Goal: Task Accomplishment & Management: Manage account settings

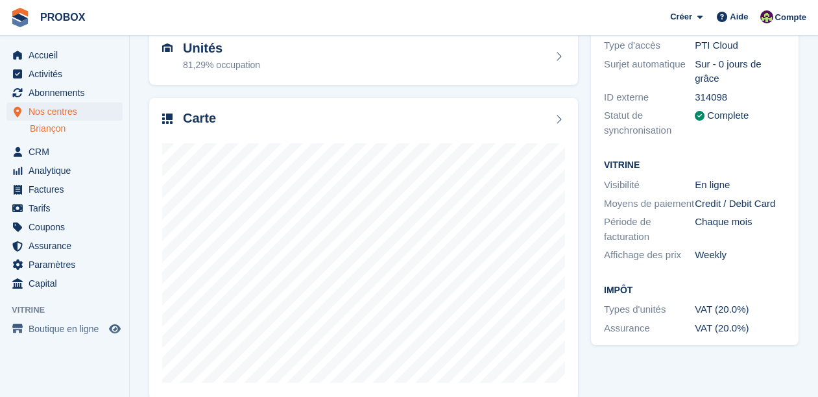
scroll to position [156, 0]
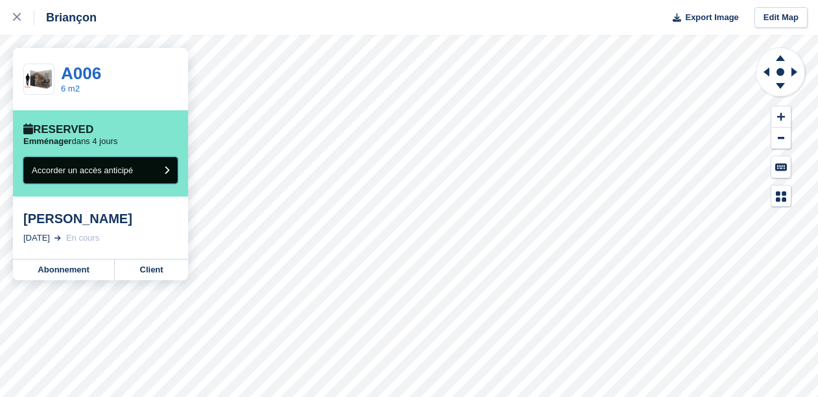
click at [143, 165] on button "Accorder un accès anticipé" at bounding box center [100, 170] width 154 height 27
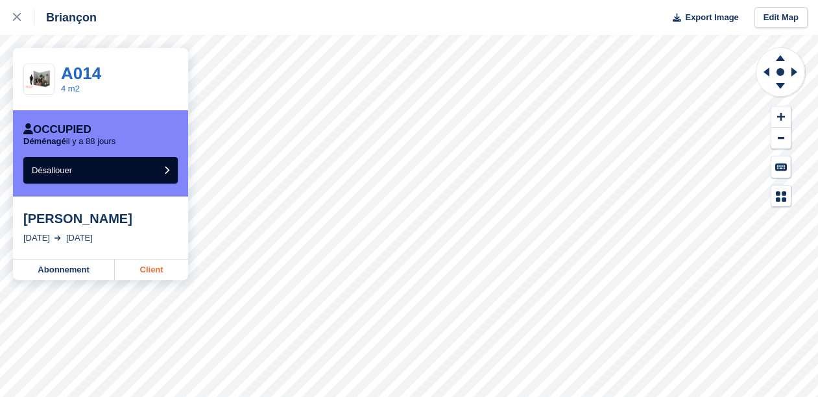
click at [152, 270] on link "Client" at bounding box center [151, 270] width 73 height 21
click at [15, 18] on icon at bounding box center [17, 17] width 8 height 8
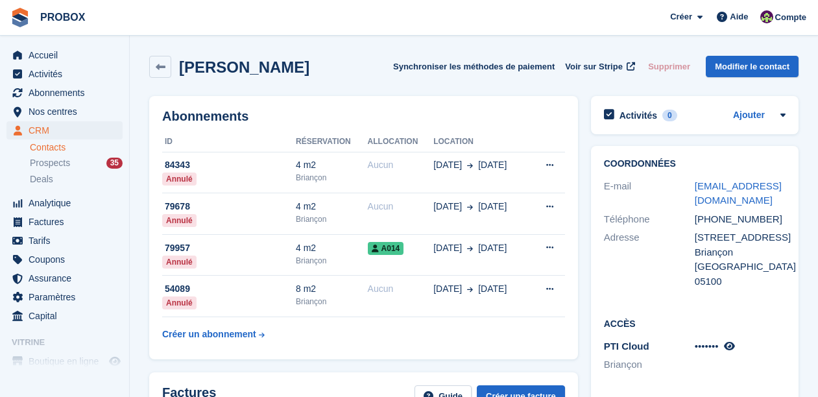
drag, startPoint x: 753, startPoint y: 200, endPoint x: 692, endPoint y: 192, distance: 60.9
click at [692, 192] on div "E-mail sandrine.garande@gmail.com" at bounding box center [695, 193] width 182 height 33
copy div "sandrine.garande@gmail.com"
click at [53, 56] on span "Accueil" at bounding box center [68, 55] width 78 height 18
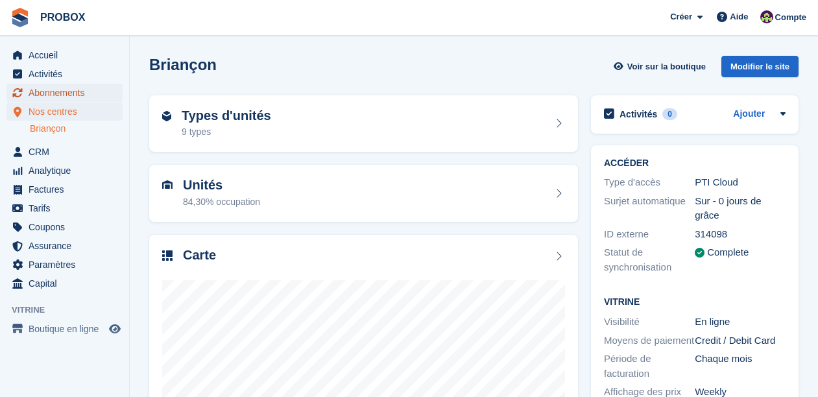
click at [74, 91] on span "Abonnements" at bounding box center [68, 93] width 78 height 18
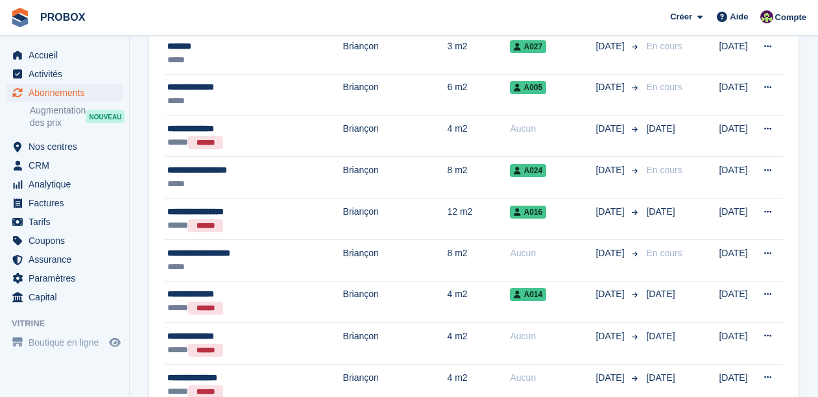
scroll to position [350, 0]
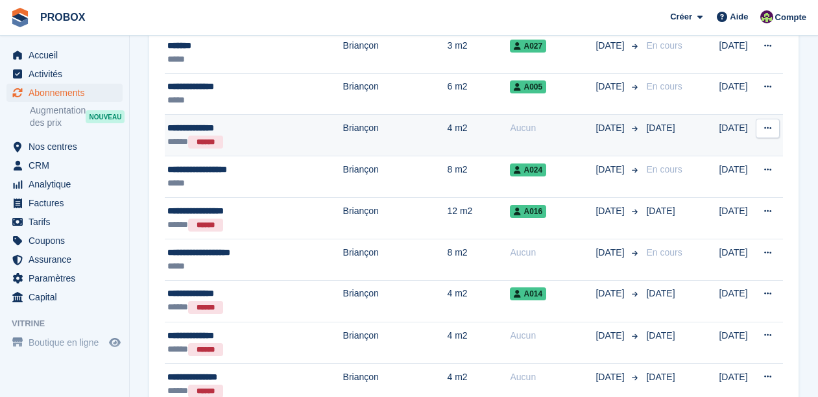
click at [258, 139] on div "***** ******" at bounding box center [243, 142] width 153 height 14
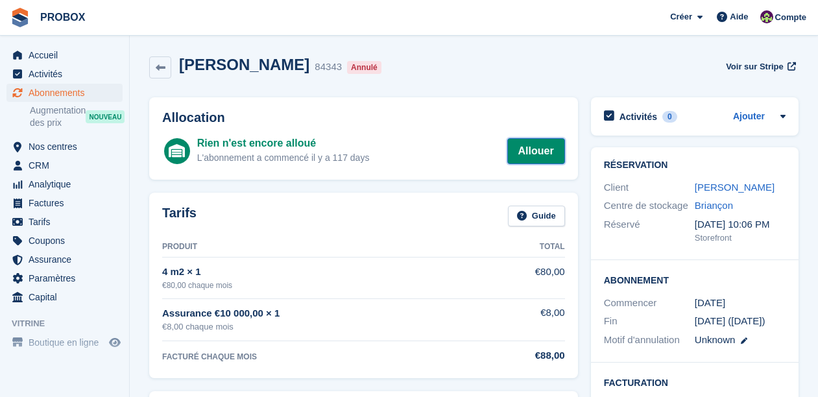
click at [537, 145] on link "Allouer" at bounding box center [536, 151] width 58 height 26
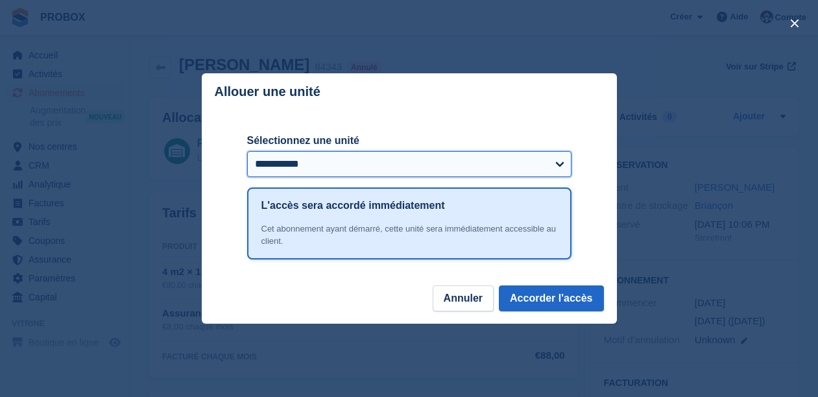
click at [555, 161] on select "**********" at bounding box center [409, 164] width 324 height 26
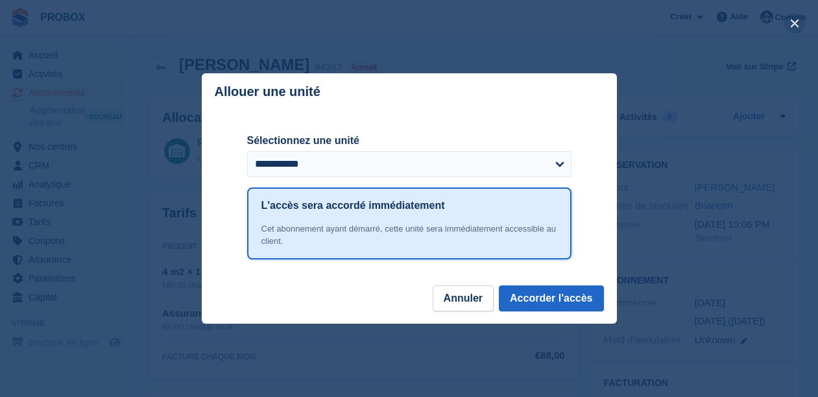
click at [798, 23] on button "close" at bounding box center [794, 23] width 21 height 21
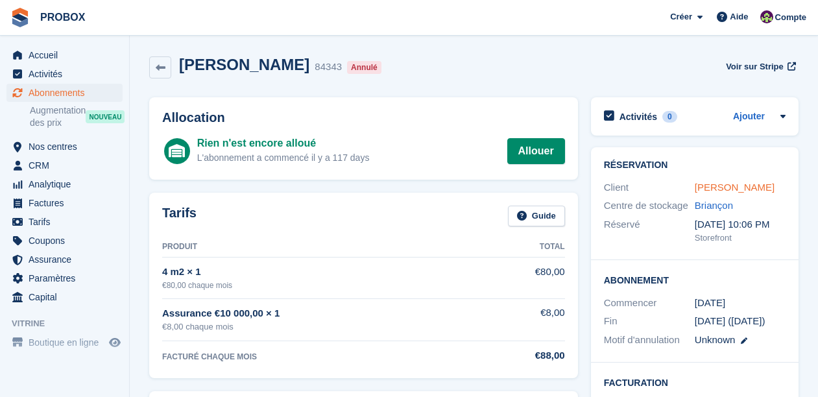
click at [730, 188] on link "Sandrine Mille" at bounding box center [735, 187] width 80 height 11
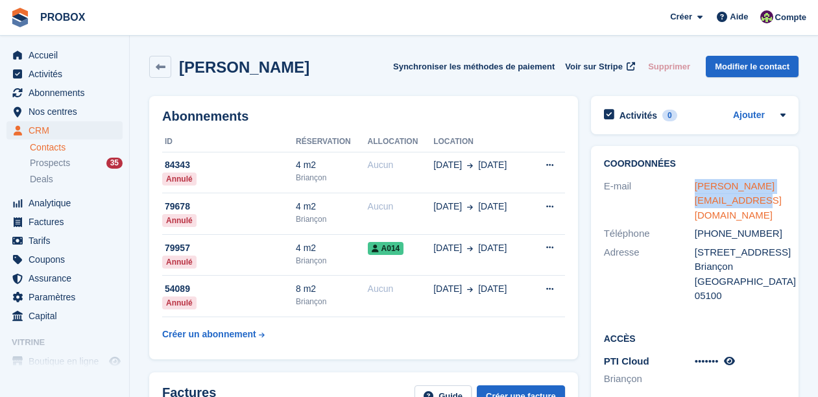
drag, startPoint x: 745, startPoint y: 201, endPoint x: 697, endPoint y: 189, distance: 49.4
copy link "sandrine.garande@gmail.com"
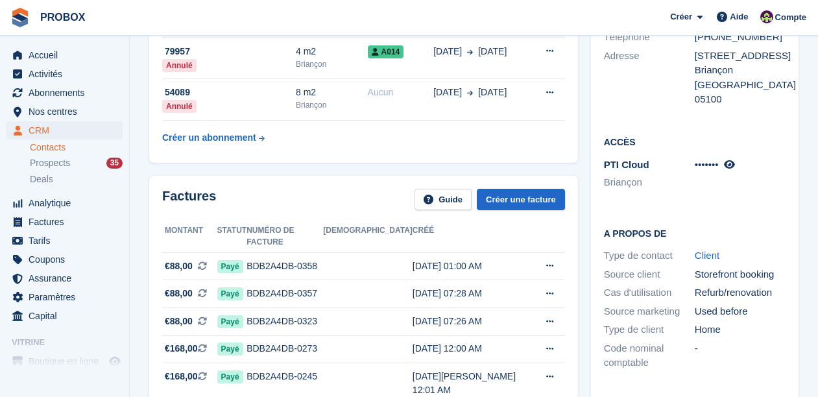
scroll to position [197, 0]
click at [520, 199] on link "Créer une facture" at bounding box center [521, 198] width 88 height 21
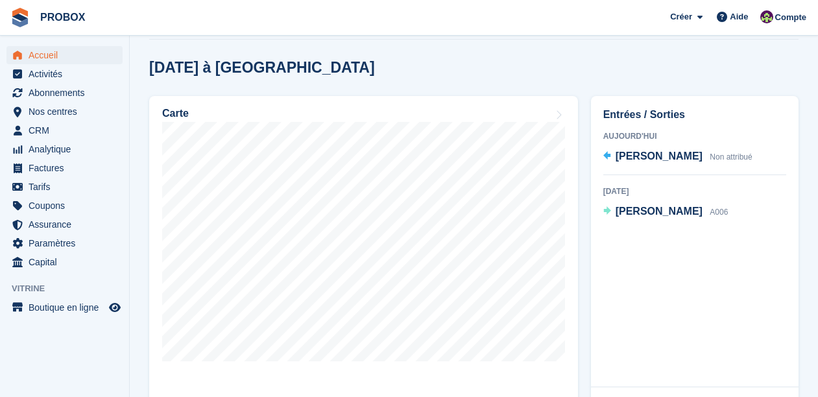
scroll to position [354, 0]
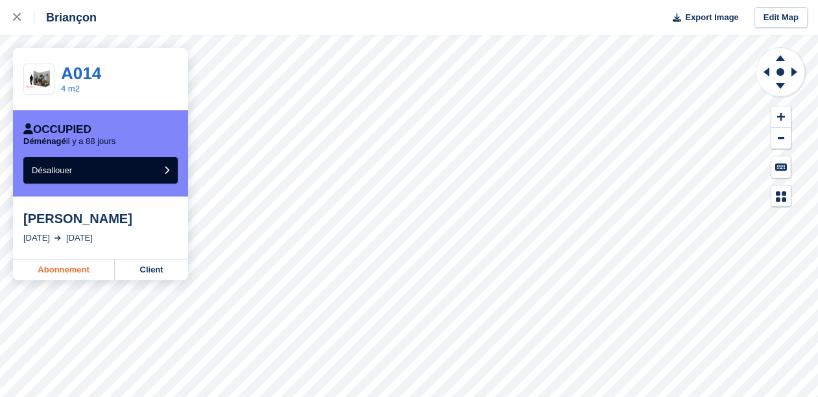
click at [82, 267] on link "Abonnement" at bounding box center [64, 270] width 102 height 21
click at [80, 266] on link "Abonnement" at bounding box center [64, 270] width 102 height 21
click at [16, 16] on icon at bounding box center [17, 17] width 8 height 8
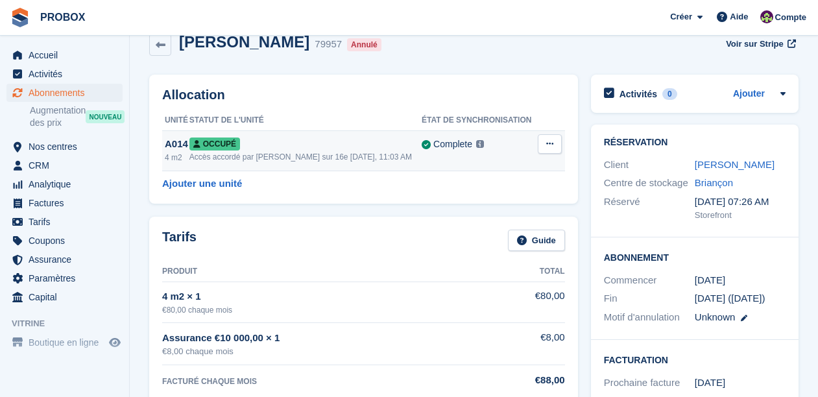
scroll to position [27, 0]
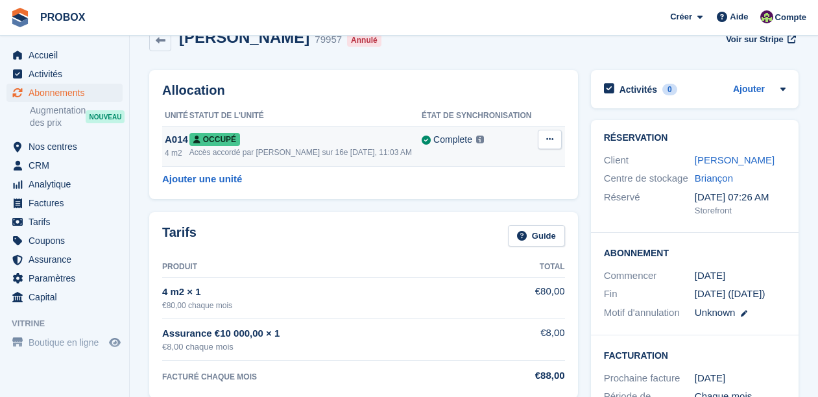
click at [540, 134] on button at bounding box center [550, 139] width 24 height 19
click at [514, 73] on div "Allocation Unité Statut de l'unité État de synchronisation A014 4 m2 Occupé Acc…" at bounding box center [363, 134] width 429 height 129
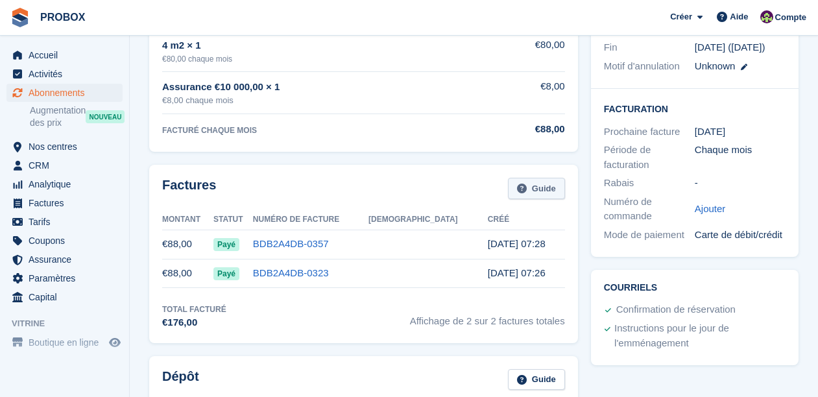
scroll to position [274, 0]
click at [543, 186] on link "Guide" at bounding box center [536, 187] width 57 height 21
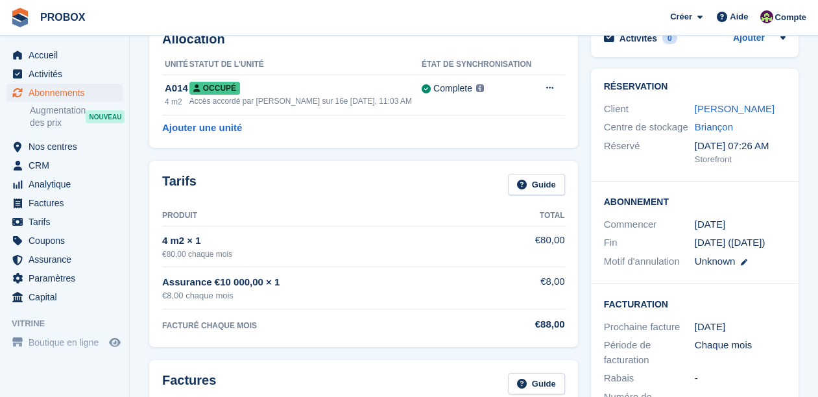
scroll to position [78, 0]
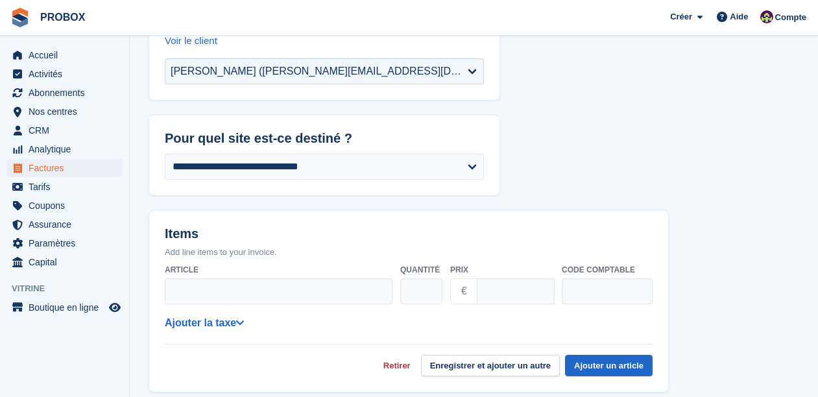
scroll to position [147, 0]
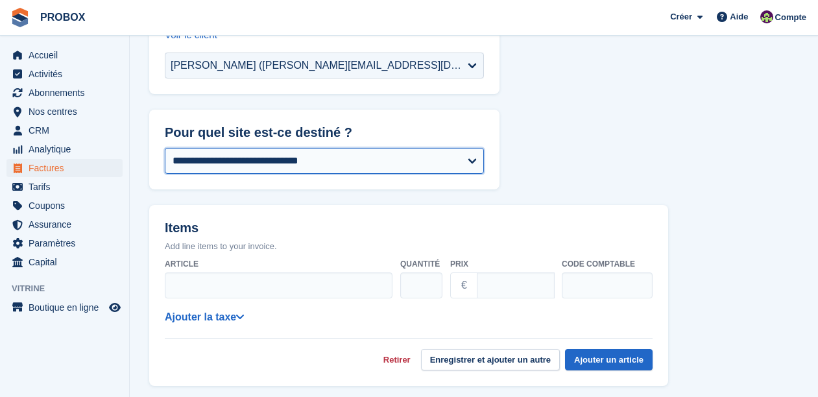
select select "***"
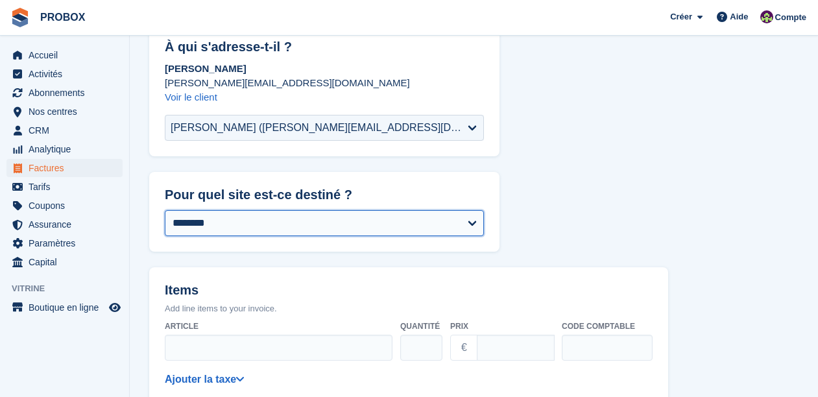
scroll to position [0, 0]
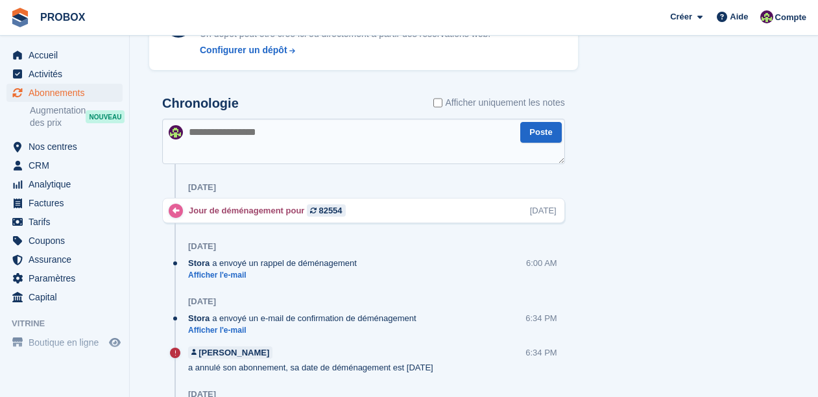
scroll to position [699, 0]
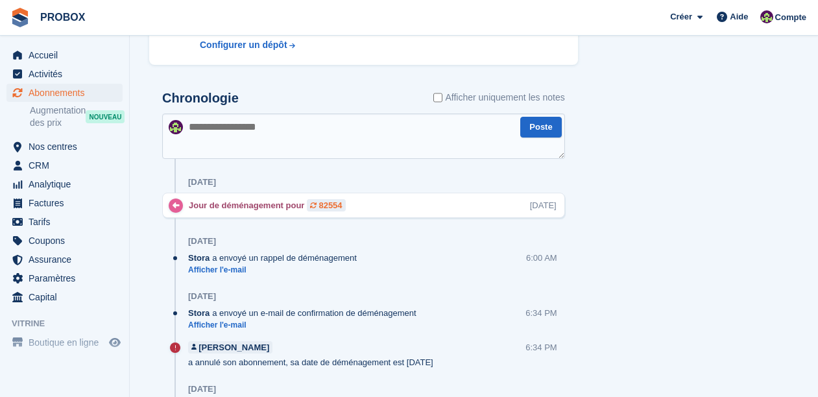
click at [339, 205] on div "82554" at bounding box center [330, 205] width 23 height 12
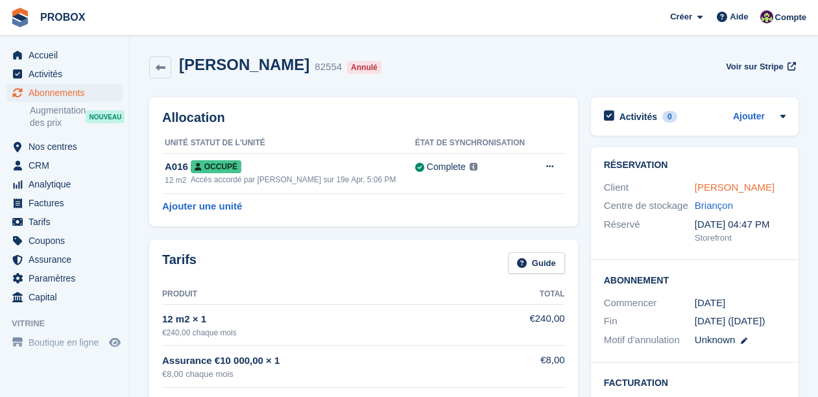
drag, startPoint x: 772, startPoint y: 187, endPoint x: 696, endPoint y: 189, distance: 75.9
copy link "alexandre teurlai"
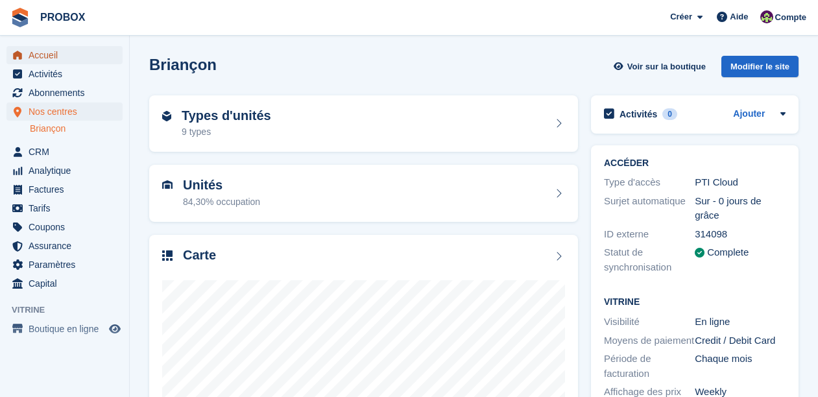
click at [49, 52] on span "Accueil" at bounding box center [68, 55] width 78 height 18
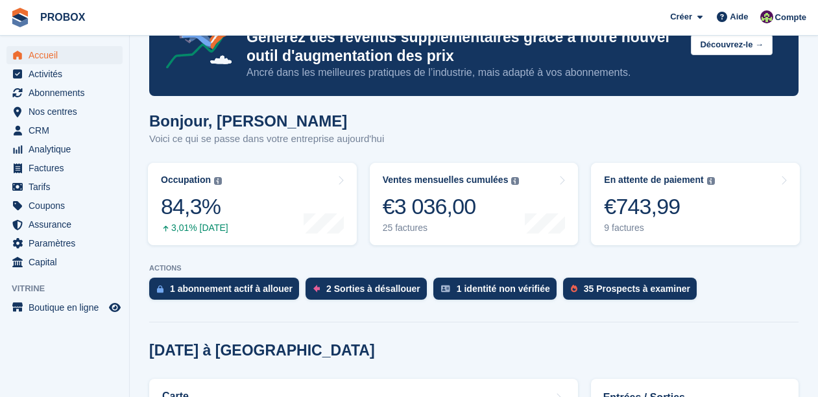
scroll to position [73, 0]
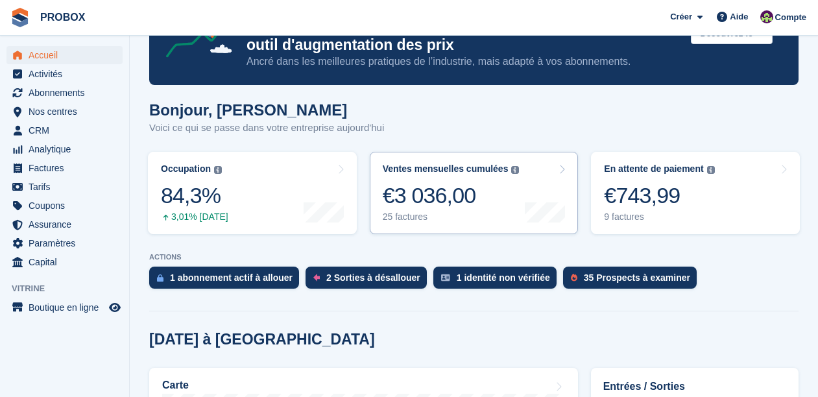
click at [424, 205] on div "€3 036,00" at bounding box center [451, 195] width 137 height 27
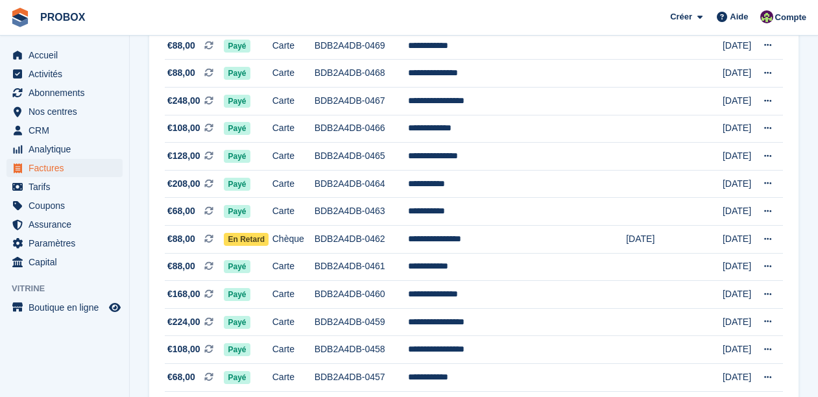
scroll to position [243, 0]
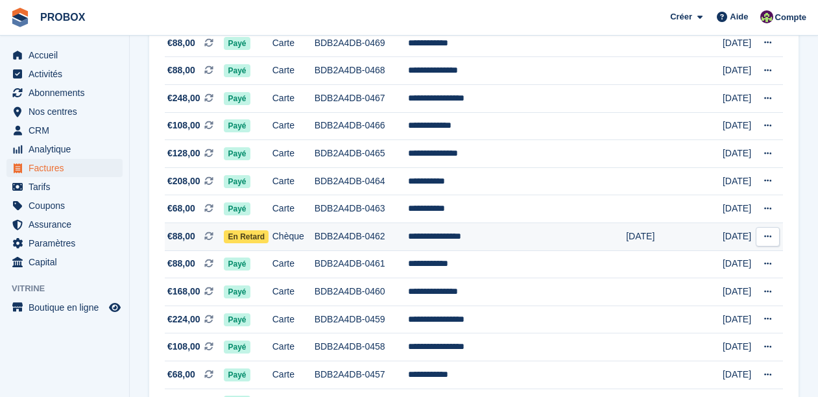
click at [382, 237] on td "BDB2A4DB-0462" at bounding box center [361, 237] width 93 height 28
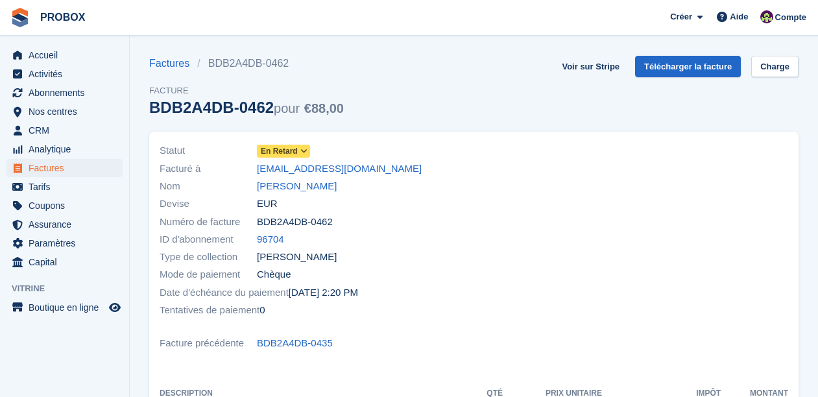
click at [301, 149] on span at bounding box center [304, 151] width 10 height 10
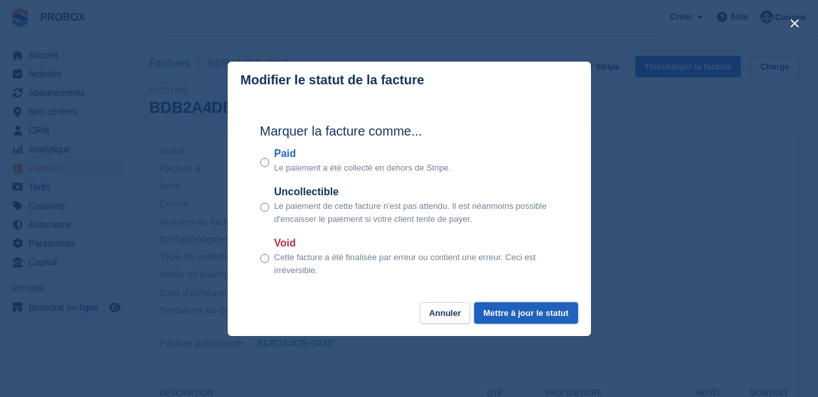
click at [544, 311] on button "Mettre à jour le statut" at bounding box center [525, 312] width 103 height 21
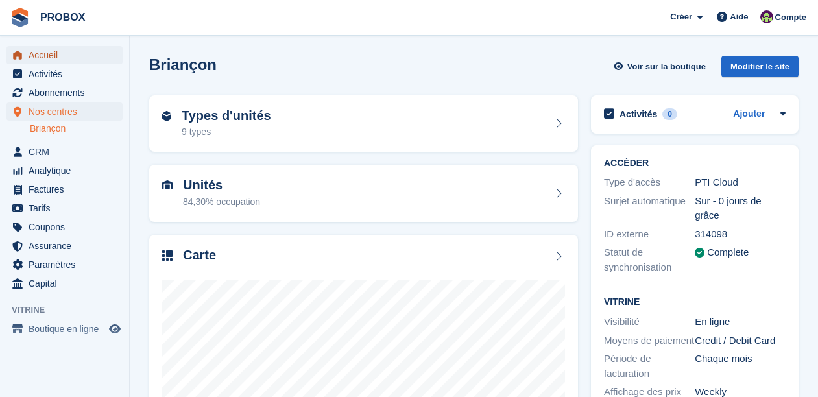
click at [60, 53] on span "Accueil" at bounding box center [68, 55] width 78 height 18
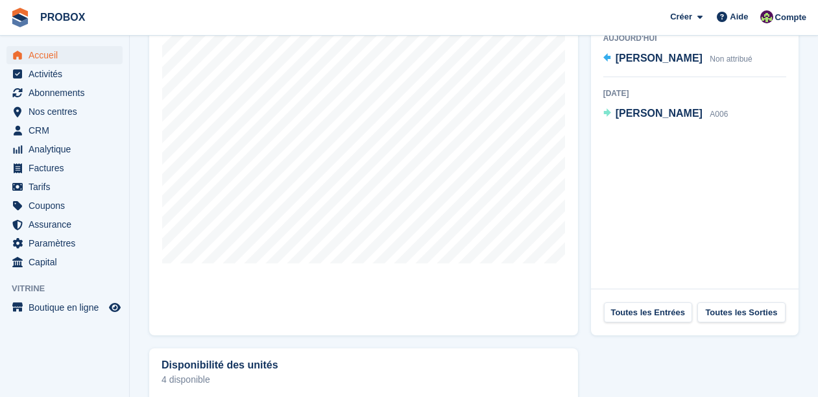
scroll to position [447, 0]
